Goal: Task Accomplishment & Management: Complete application form

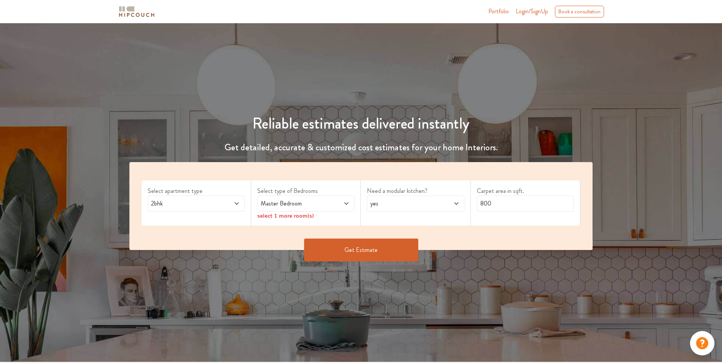
click at [227, 196] on div "2bhk" at bounding box center [196, 204] width 97 height 16
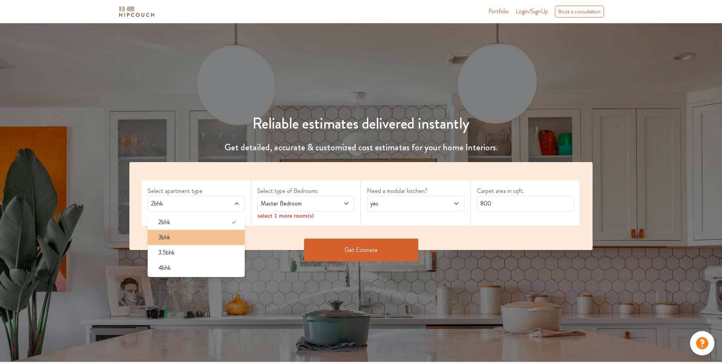
click at [186, 233] on div "3bhk" at bounding box center [198, 237] width 92 height 9
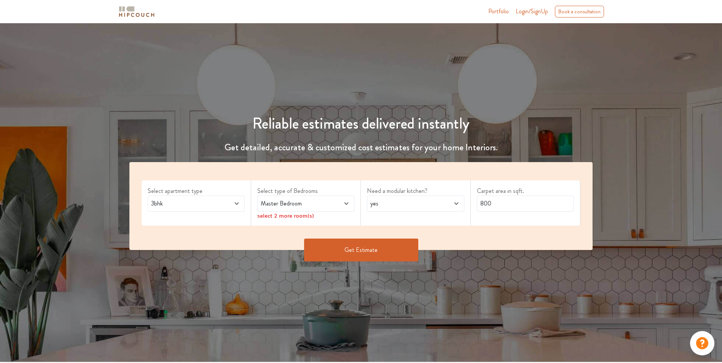
click at [290, 200] on span "Master Bedroom" at bounding box center [293, 203] width 68 height 9
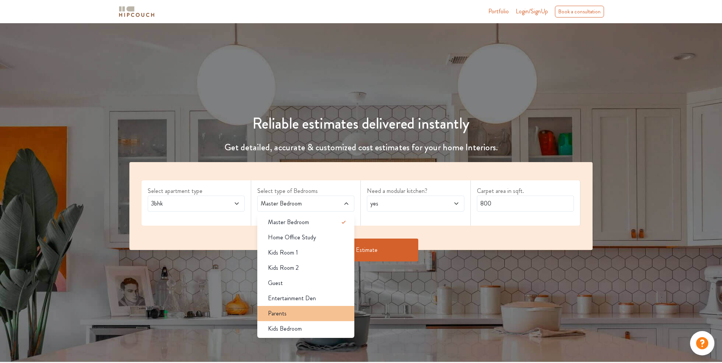
click at [293, 311] on div "Parents" at bounding box center [308, 313] width 92 height 9
click at [294, 325] on span "Kids Bedroom" at bounding box center [285, 328] width 34 height 9
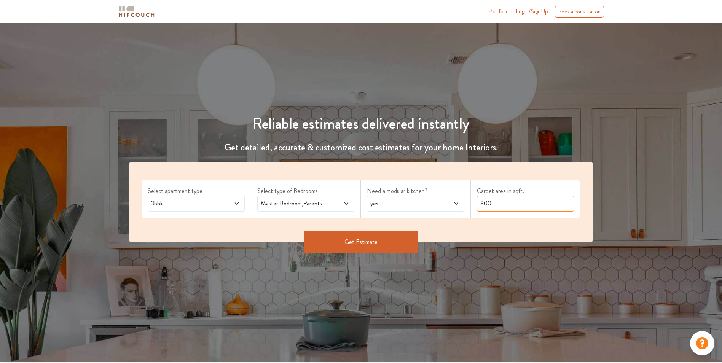
click at [490, 201] on input "800" at bounding box center [525, 204] width 97 height 16
type input "8"
type input "1250"
click at [378, 244] on button "Get Estimate" at bounding box center [361, 242] width 114 height 23
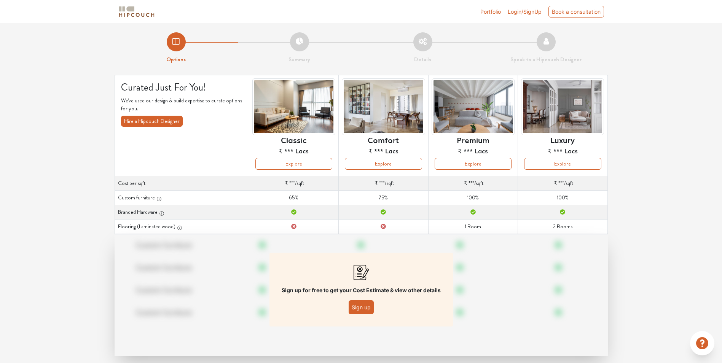
click at [358, 303] on button "Sign up" at bounding box center [360, 307] width 25 height 14
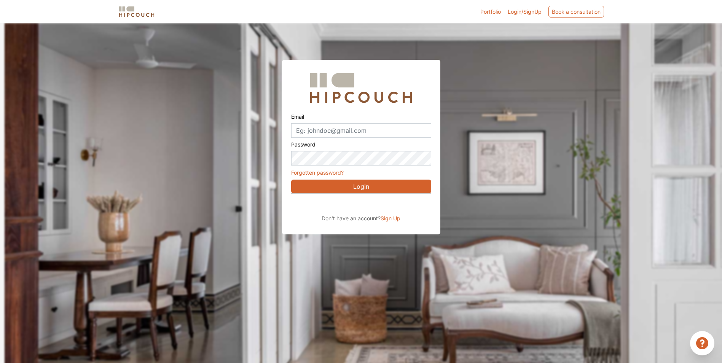
click at [356, 195] on div "Don't have an account? Sign Up" at bounding box center [361, 207] width 140 height 29
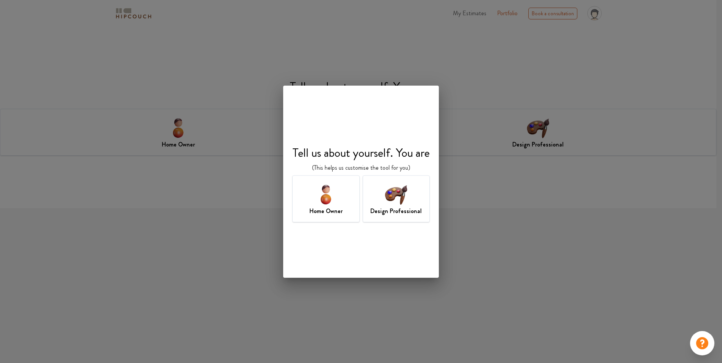
click at [324, 194] on img at bounding box center [325, 194] width 25 height 25
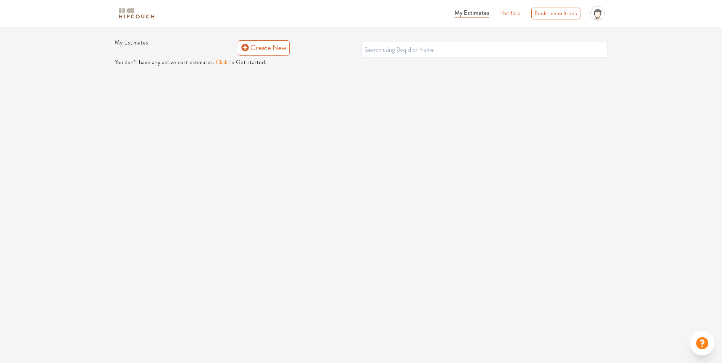
click at [219, 59] on button "Click" at bounding box center [222, 62] width 12 height 9
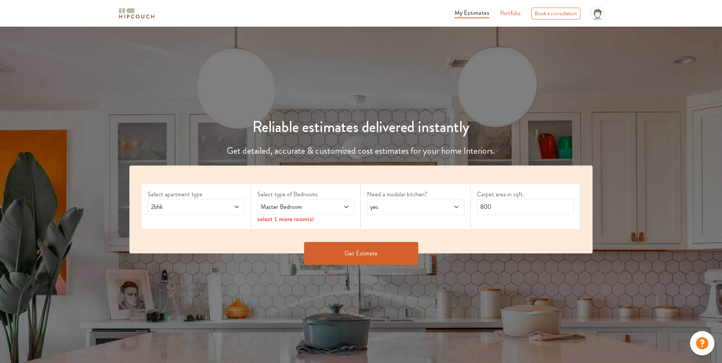
click at [230, 203] on span at bounding box center [228, 206] width 22 height 9
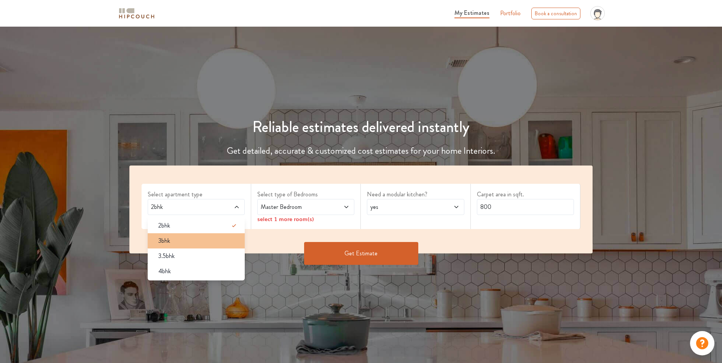
click at [206, 237] on div "3bhk" at bounding box center [198, 240] width 92 height 9
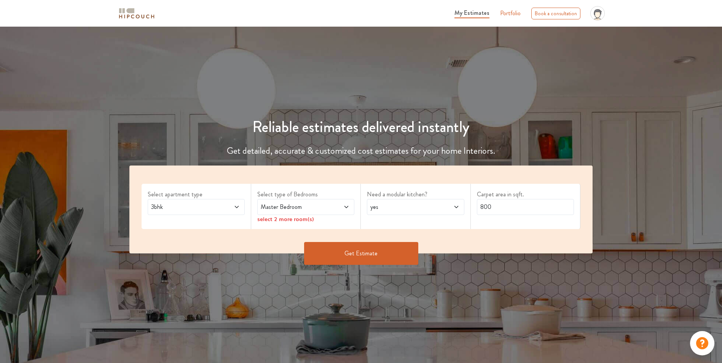
click at [278, 205] on span "Master Bedroom" at bounding box center [293, 206] width 68 height 9
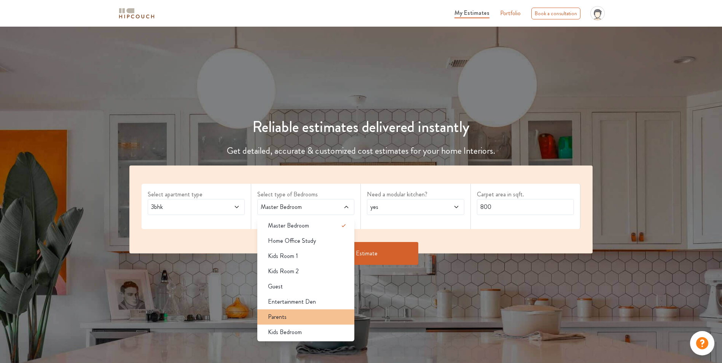
click at [281, 312] on li "Parents" at bounding box center [305, 316] width 97 height 15
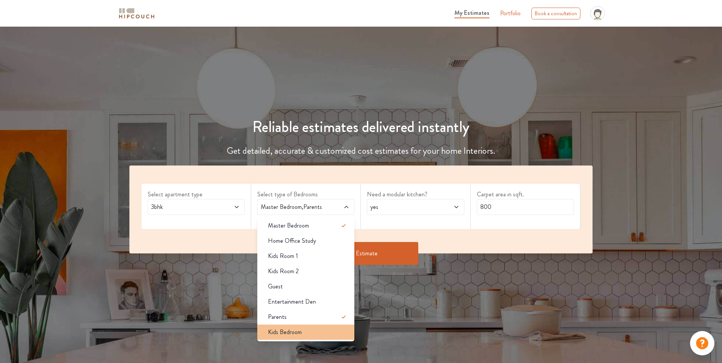
click at [280, 327] on li "Kids Bedroom" at bounding box center [305, 331] width 97 height 15
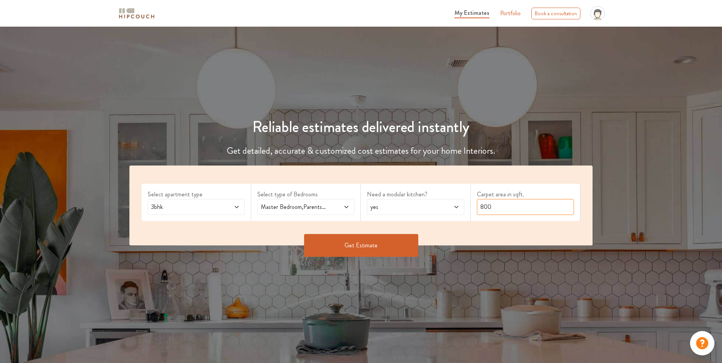
click at [510, 207] on input "800" at bounding box center [525, 207] width 97 height 16
type input "8"
type input "1250"
click at [388, 242] on button "Get Estimate" at bounding box center [361, 245] width 114 height 23
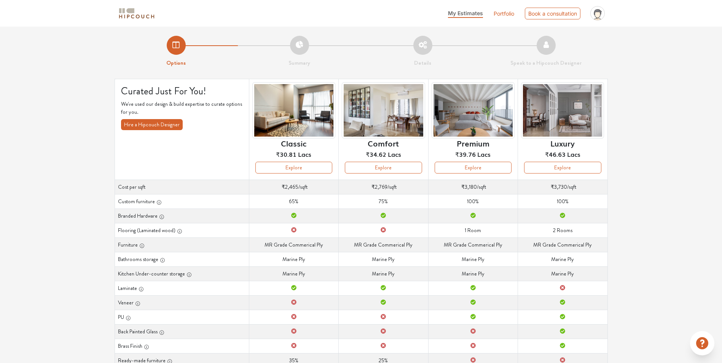
click at [162, 123] on button "Hire a Hipcouch Designer" at bounding box center [152, 124] width 62 height 11
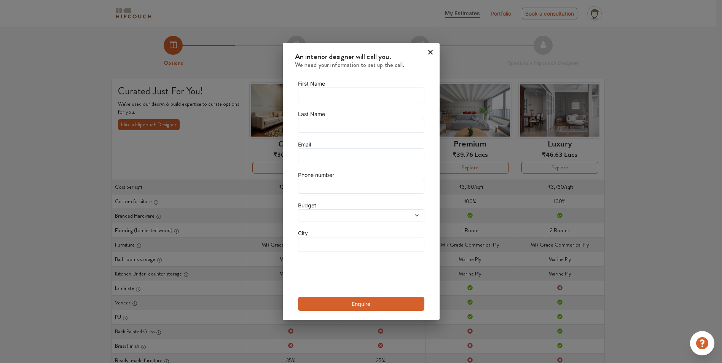
click at [403, 213] on span at bounding box center [404, 215] width 30 height 5
click at [424, 49] on icon at bounding box center [430, 52] width 12 height 12
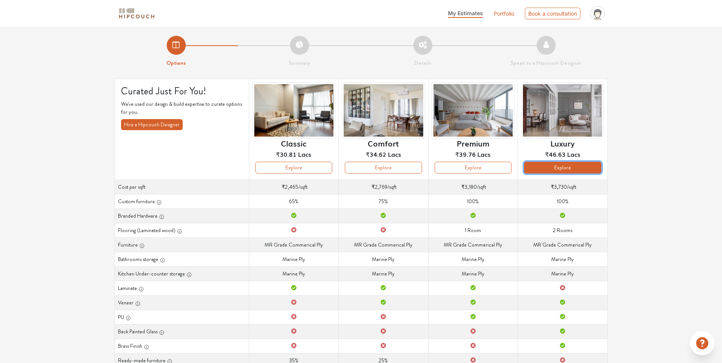
click at [555, 162] on button "Explore" at bounding box center [562, 168] width 77 height 12
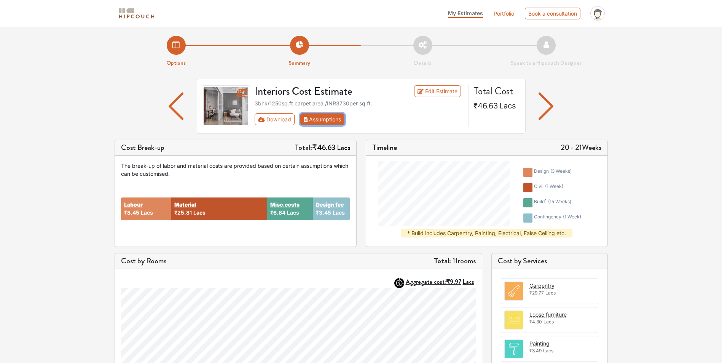
click at [332, 117] on button "Assumptions" at bounding box center [322, 119] width 45 height 12
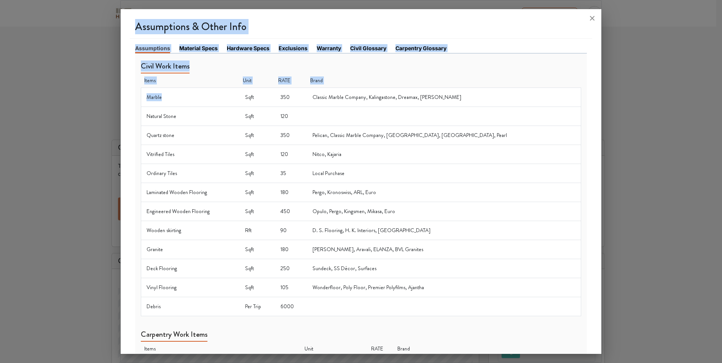
click at [128, 30] on div "Assumptions & Other Info Assumptions Material Specs Hardware Specs Exclusions W…" at bounding box center [361, 183] width 480 height 342
click at [393, 67] on div "Civil Work Items Items Unit RATE Brand Marble Sqft 350 Classic Marble Company, …" at bounding box center [361, 185] width 440 height 262
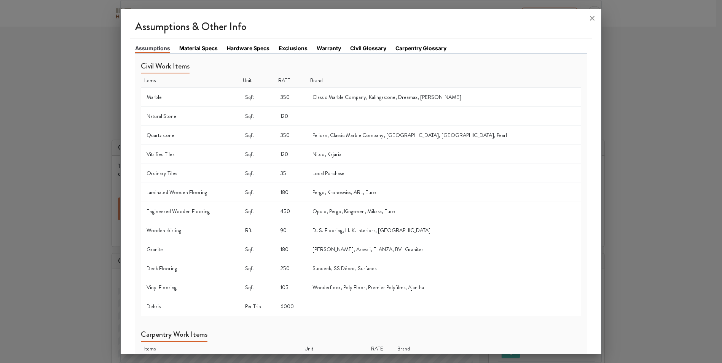
click at [119, 11] on div at bounding box center [361, 181] width 722 height 363
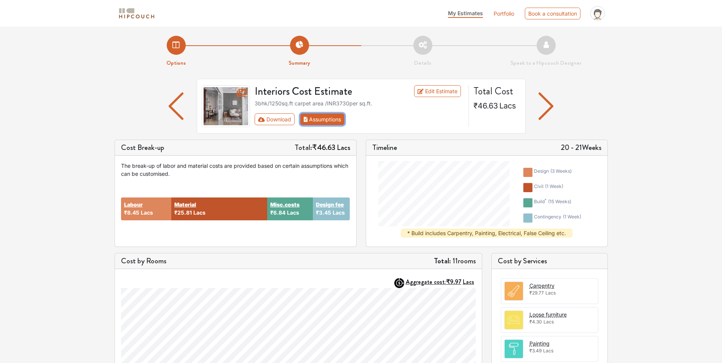
click at [320, 122] on button "Assumptions" at bounding box center [322, 119] width 45 height 12
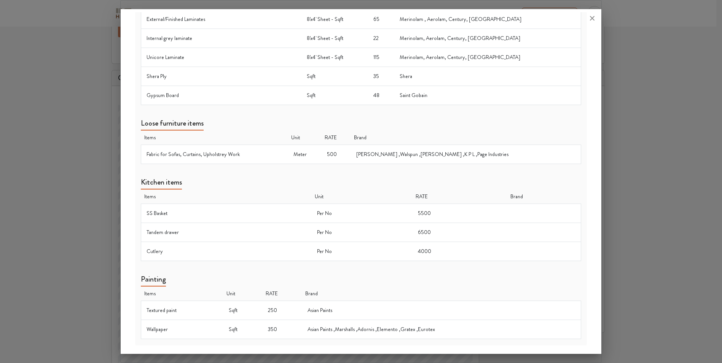
scroll to position [201, 0]
click at [590, 19] on icon at bounding box center [592, 18] width 12 height 12
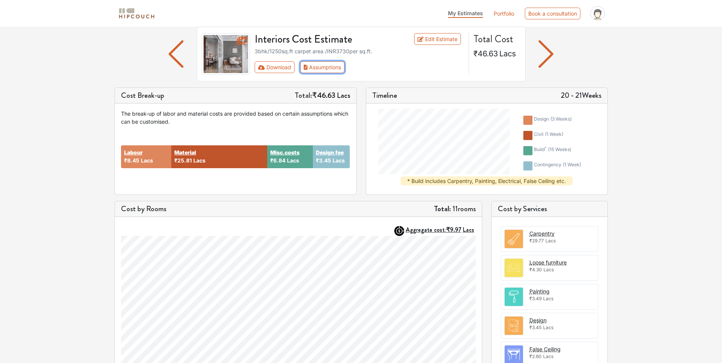
scroll to position [0, 0]
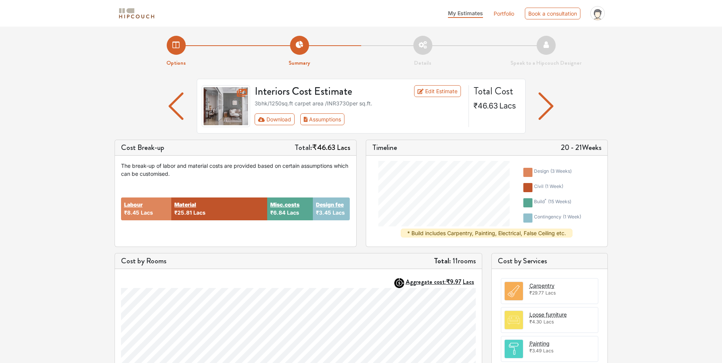
click at [422, 39] on li "Details" at bounding box center [422, 52] width 123 height 32
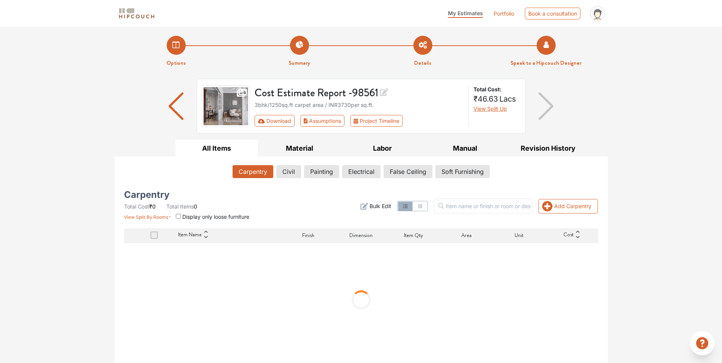
click at [542, 43] on li "Speak to a Hipcouch Designer" at bounding box center [545, 52] width 123 height 32
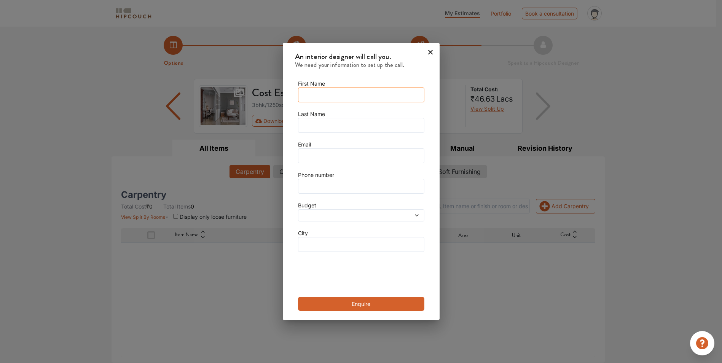
click at [389, 93] on input "text" at bounding box center [361, 94] width 126 height 15
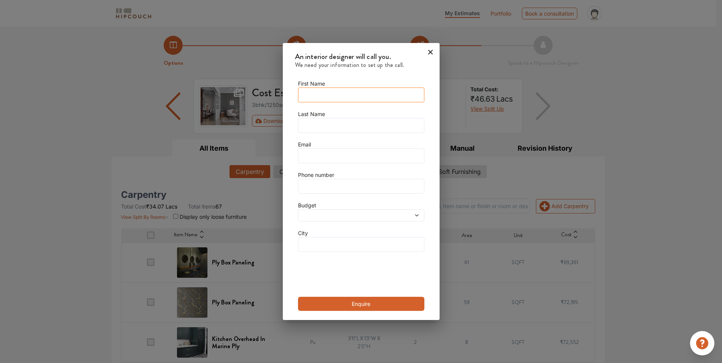
type input "[PERSON_NAME]"
type input "09819166448"
type input "Mulund"
click at [370, 155] on input "text" at bounding box center [361, 155] width 126 height 15
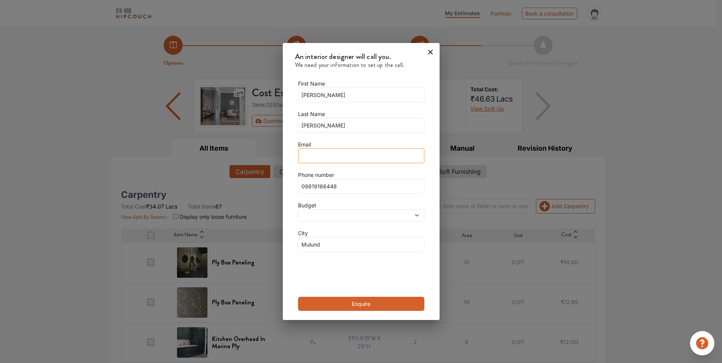
type input "[EMAIL_ADDRESS][DOMAIN_NAME]"
click at [374, 213] on span at bounding box center [345, 215] width 90 height 5
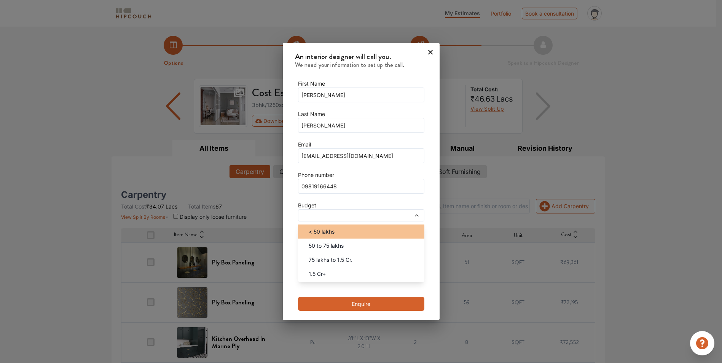
click at [347, 233] on div "< 50 lakhs" at bounding box center [363, 231] width 122 height 8
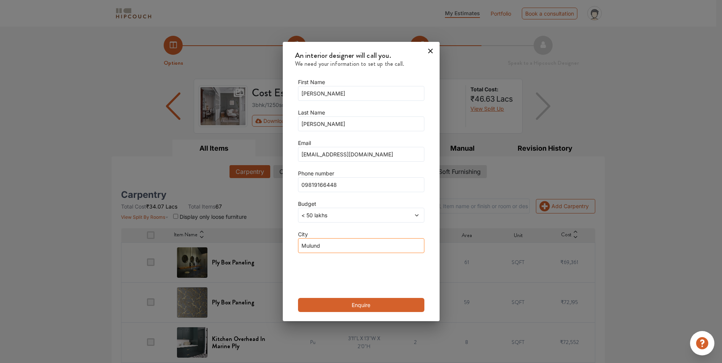
click at [347, 244] on input "Mulund" at bounding box center [361, 245] width 126 height 15
type input "[GEOGRAPHIC_DATA]"
click at [323, 184] on input "09819166448" at bounding box center [361, 184] width 126 height 15
click at [343, 185] on input "09819166448" at bounding box center [361, 184] width 126 height 15
type input "0"
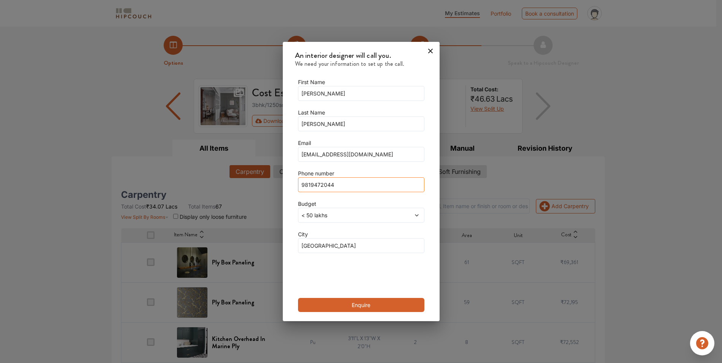
type input "9819472044"
click at [365, 305] on button "Enquire" at bounding box center [361, 305] width 126 height 14
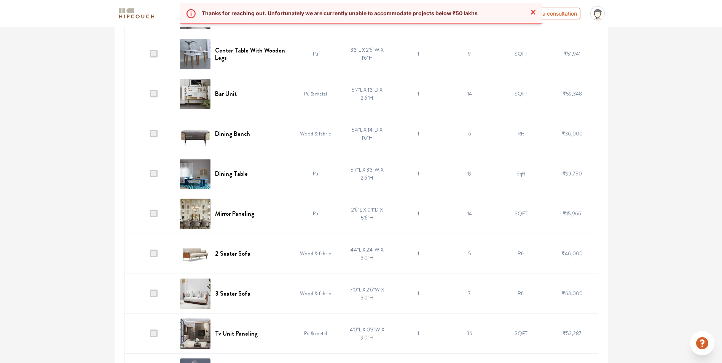
scroll to position [2511, 0]
